Goal: Information Seeking & Learning: Learn about a topic

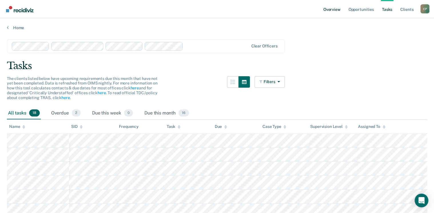
click at [338, 9] on link "Overview" at bounding box center [331, 9] width 19 height 18
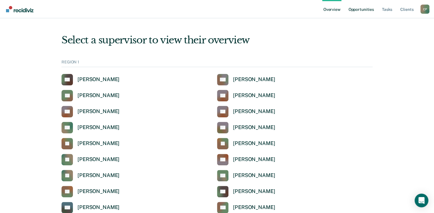
click at [370, 10] on link "Opportunities" at bounding box center [361, 9] width 28 height 18
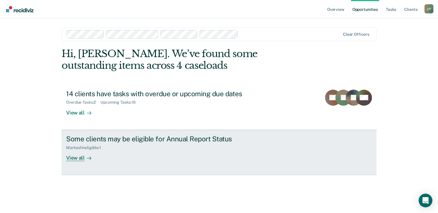
click at [71, 159] on div "View all" at bounding box center [82, 155] width 32 height 11
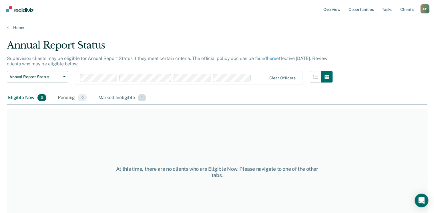
click at [114, 98] on div "Marked Ineligible 1" at bounding box center [122, 98] width 50 height 13
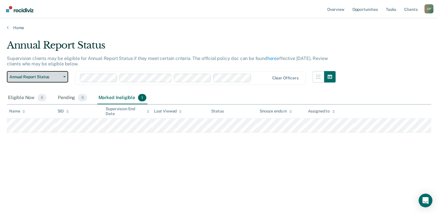
click at [66, 78] on button "Annual Report Status" at bounding box center [37, 76] width 61 height 11
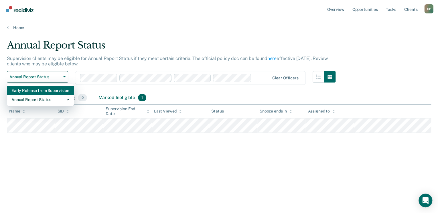
click at [59, 90] on div "Early Release from Supervision" at bounding box center [40, 90] width 58 height 9
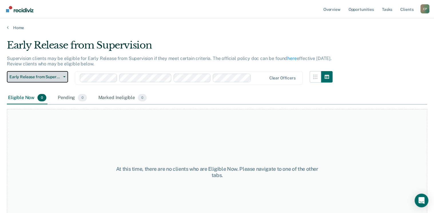
click at [63, 77] on icon "button" at bounding box center [64, 76] width 2 height 1
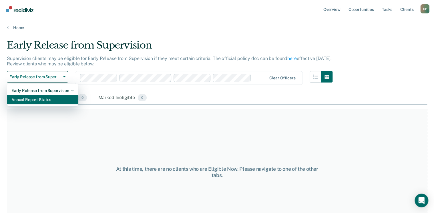
click at [47, 100] on div "Annual Report Status" at bounding box center [42, 99] width 62 height 9
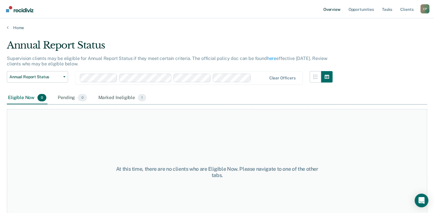
click at [331, 10] on link "Overview" at bounding box center [331, 9] width 19 height 18
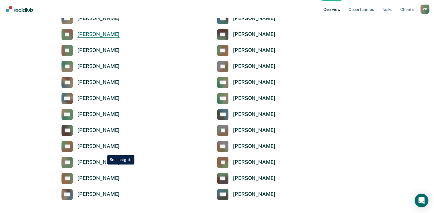
scroll to position [206, 0]
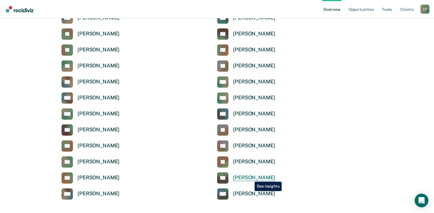
click at [250, 178] on div "[PERSON_NAME]" at bounding box center [254, 178] width 42 height 7
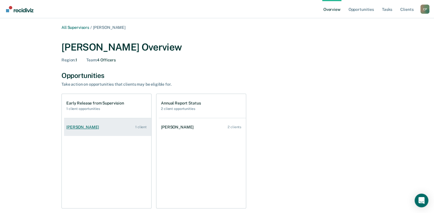
click at [74, 125] on div "[PERSON_NAME]" at bounding box center [83, 127] width 35 height 5
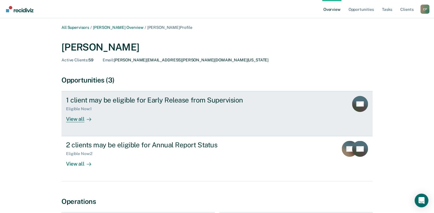
click at [70, 118] on div "View all" at bounding box center [82, 117] width 32 height 11
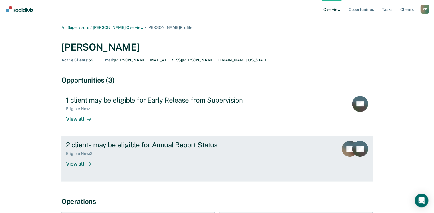
click at [80, 166] on div "View all" at bounding box center [82, 161] width 32 height 11
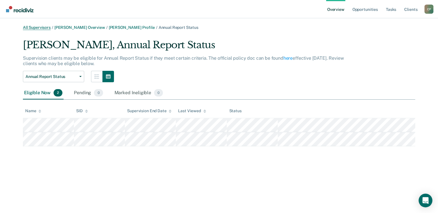
click at [45, 29] on link "All Supervisors" at bounding box center [37, 27] width 28 height 5
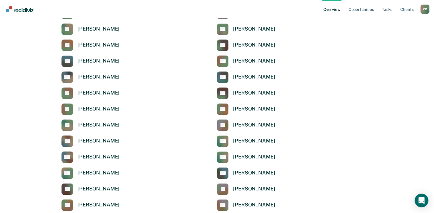
scroll to position [206, 0]
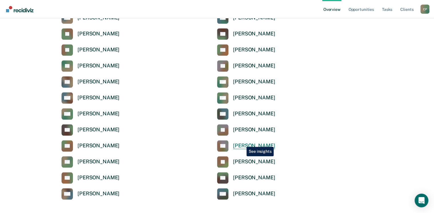
click at [242, 143] on div "[PERSON_NAME]" at bounding box center [254, 146] width 42 height 7
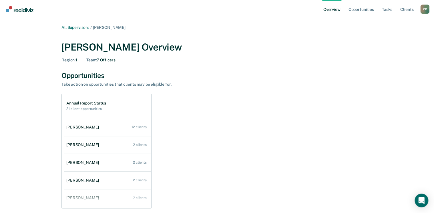
click at [79, 110] on h2 "21 client opportunities" at bounding box center [86, 109] width 40 height 4
click at [368, 9] on link "Opportunities" at bounding box center [361, 9] width 28 height 18
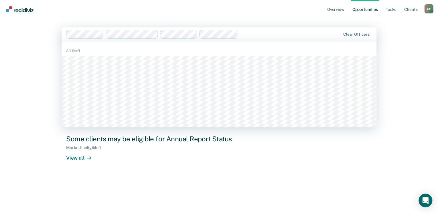
click at [257, 33] on div at bounding box center [290, 34] width 100 height 7
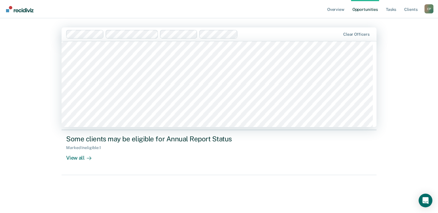
scroll to position [2448, 0]
click at [43, 116] on div "Overview Opportunities Tasks Client s [PERSON_NAME] C P Profile How it works Lo…" at bounding box center [219, 106] width 438 height 213
